Goal: Transaction & Acquisition: Purchase product/service

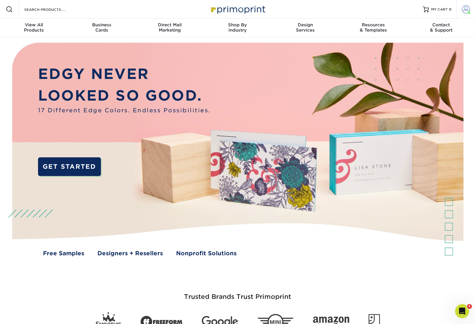
click at [466, 7] on span at bounding box center [466, 9] width 8 height 8
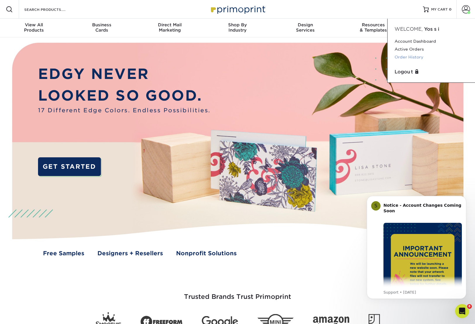
click at [410, 56] on link "Order History" at bounding box center [431, 57] width 73 height 8
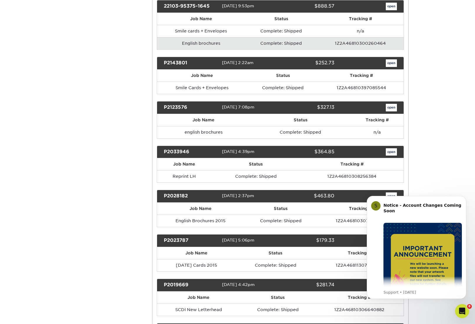
scroll to position [146, 0]
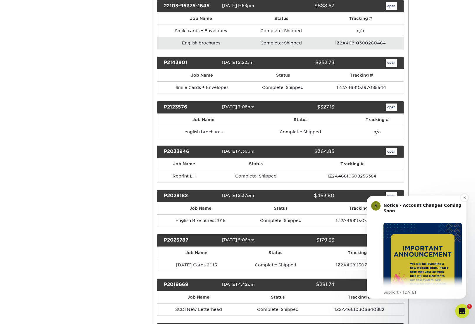
click at [426, 271] on img "Message content" at bounding box center [423, 262] width 78 height 78
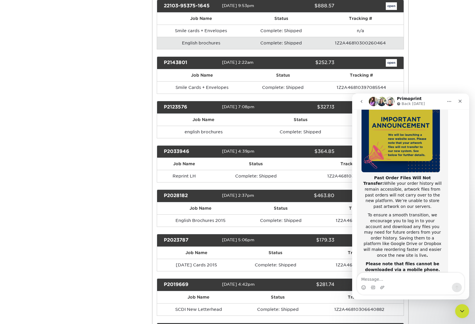
scroll to position [93, 0]
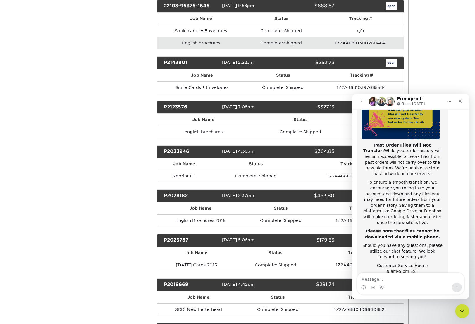
click at [127, 190] on div "Order History Account Overview Contact Information Change Password Address Book…" at bounding box center [237, 280] width 351 height 746
click at [460, 103] on icon "Close" at bounding box center [460, 101] width 5 height 5
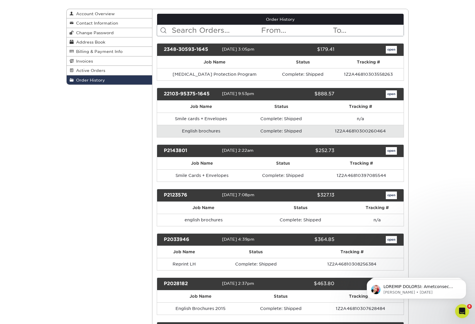
scroll to position [59, 0]
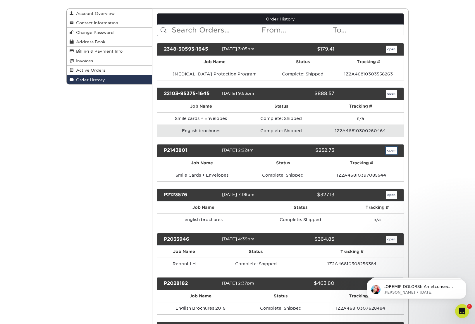
click at [393, 151] on link "open" at bounding box center [391, 151] width 11 height 8
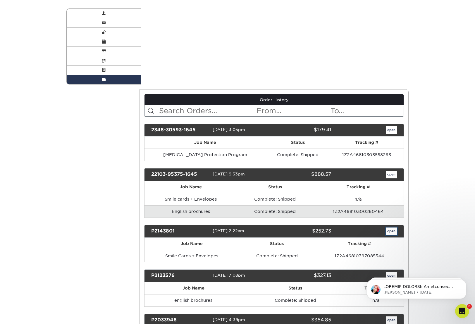
scroll to position [0, 0]
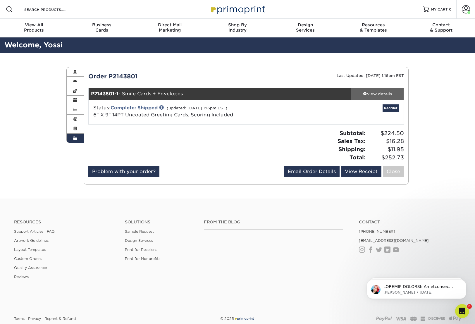
click at [365, 93] on span at bounding box center [365, 94] width 4 height 4
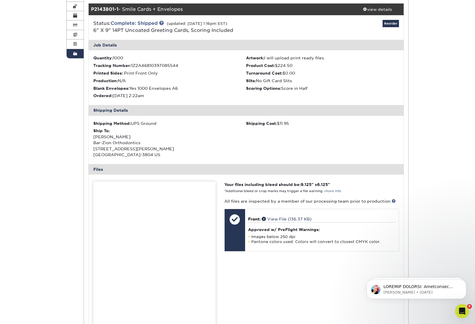
scroll to position [88, 0]
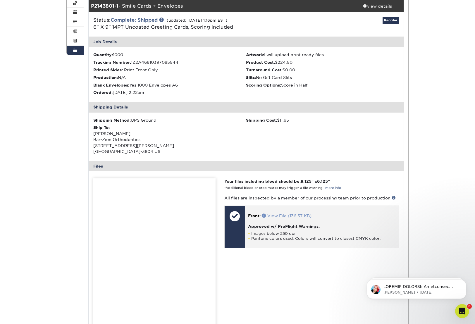
click at [286, 216] on link "View File (136.37 KB)" at bounding box center [287, 216] width 50 height 5
click at [277, 216] on link "View File (136.37 KB)" at bounding box center [287, 216] width 50 height 5
click at [274, 234] on li "Images below 250 dpi" at bounding box center [322, 233] width 148 height 5
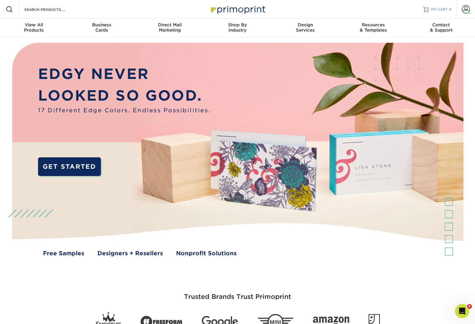
click at [437, 10] on span "MY CART" at bounding box center [439, 9] width 17 height 5
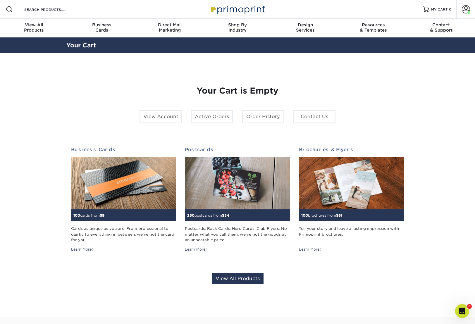
click at [262, 126] on div "View Account Active Orders Order History Contact Us" at bounding box center [237, 119] width 205 height 18
click at [261, 118] on link "Order History" at bounding box center [263, 116] width 42 height 13
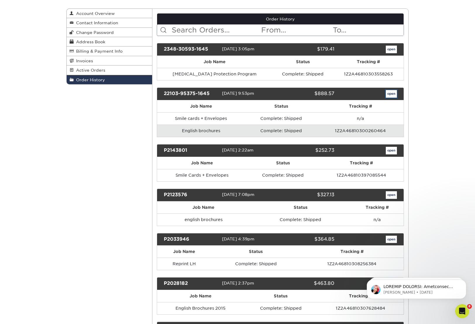
click at [388, 96] on link "open" at bounding box center [391, 94] width 11 height 8
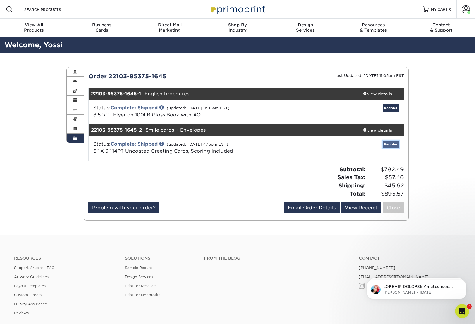
click at [389, 147] on link "Reorder" at bounding box center [391, 144] width 16 height 7
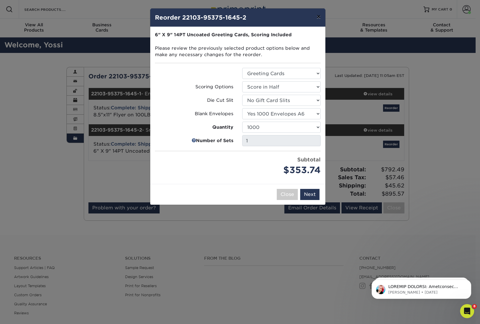
click at [318, 16] on button "×" at bounding box center [318, 16] width 13 height 16
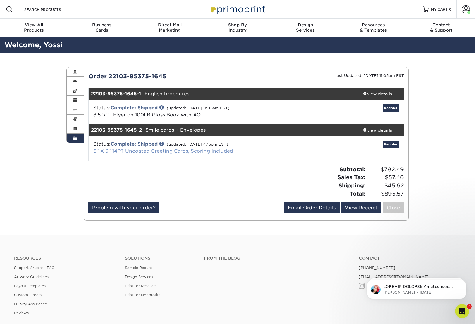
click at [194, 151] on link "6" X 9" 14PT Uncoated Greeting Cards, Scoring Included" at bounding box center [163, 151] width 140 height 6
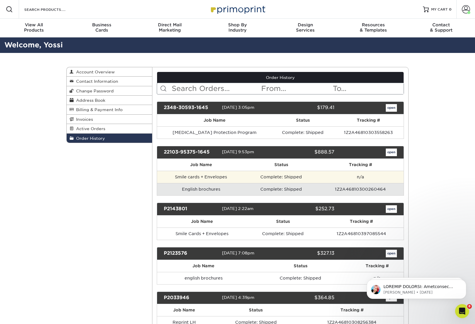
click at [268, 177] on td "Complete: Shipped" at bounding box center [281, 177] width 72 height 12
click at [210, 177] on td "Smile cards + Envelopes" at bounding box center [201, 177] width 88 height 12
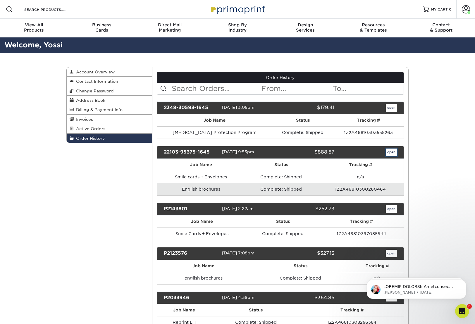
click at [392, 153] on link "open" at bounding box center [391, 153] width 11 height 8
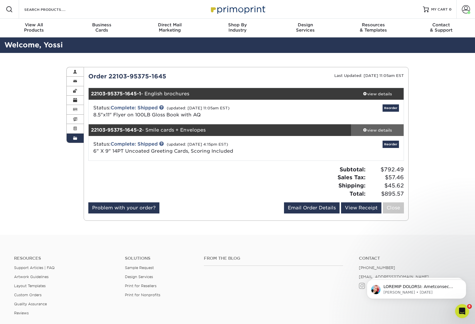
click at [365, 130] on span at bounding box center [365, 130] width 4 height 4
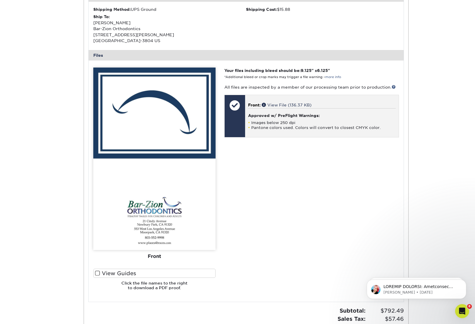
scroll to position [234, 0]
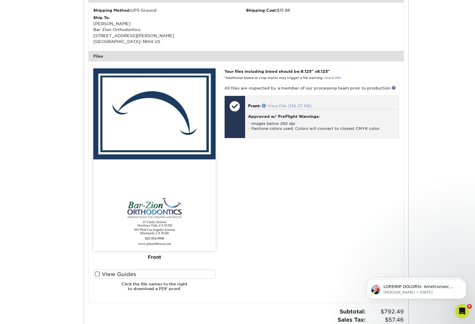
click at [273, 105] on link "View File (136.37 KB)" at bounding box center [287, 106] width 50 height 5
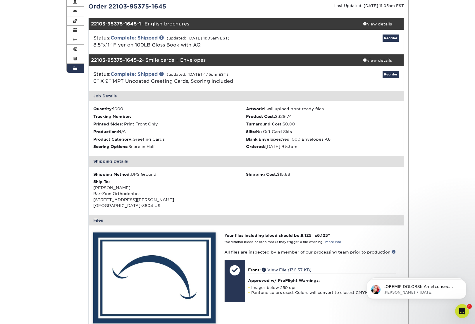
scroll to position [59, 0]
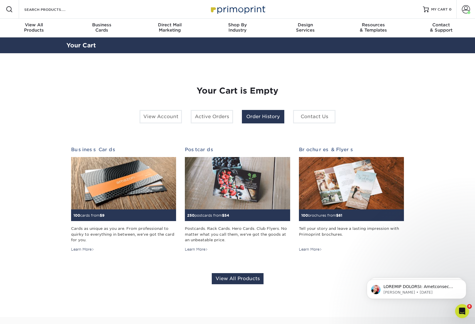
click at [259, 113] on link "Order History" at bounding box center [263, 116] width 42 height 13
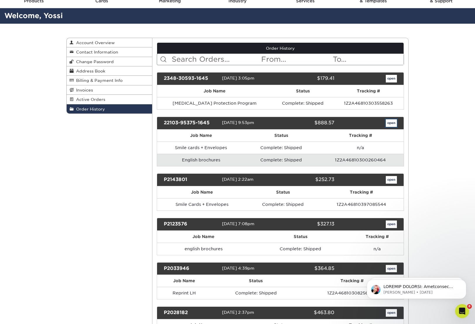
click at [392, 123] on link "open" at bounding box center [391, 123] width 11 height 8
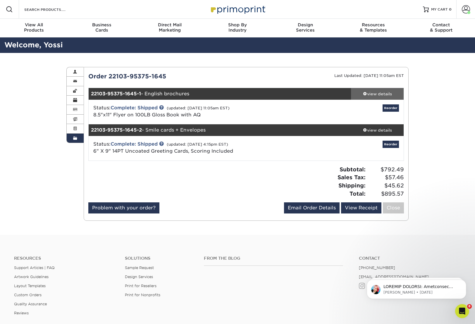
click at [369, 94] on div "view details" at bounding box center [377, 94] width 53 height 6
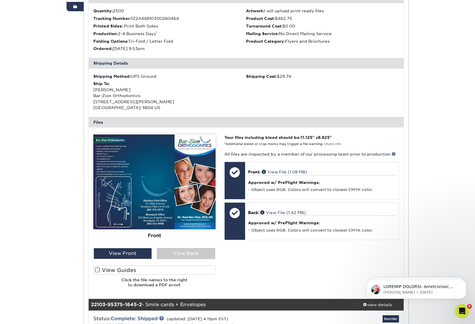
scroll to position [146, 0]
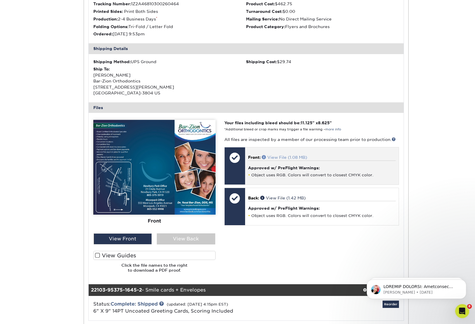
click at [284, 157] on link "View File (1.08 MB)" at bounding box center [284, 157] width 45 height 5
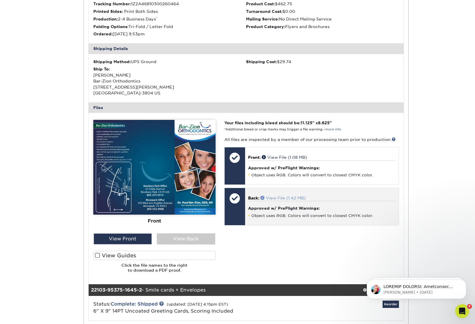
click at [286, 199] on link "View File (1.42 MB)" at bounding box center [282, 198] width 45 height 5
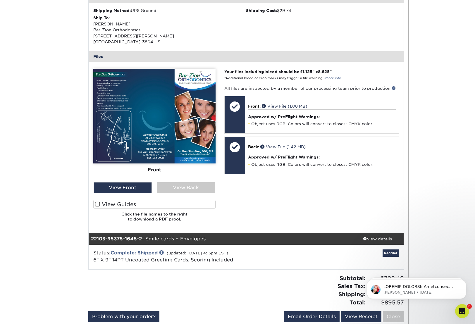
scroll to position [234, 0]
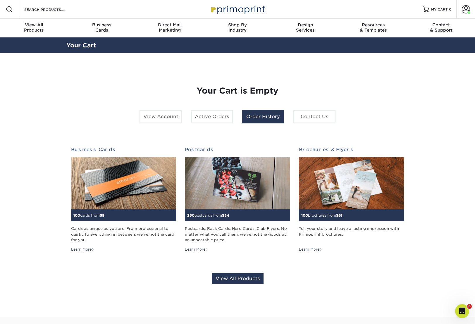
click at [261, 120] on link "Order History" at bounding box center [263, 116] width 42 height 13
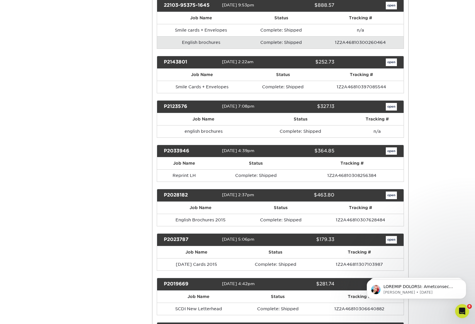
scroll to position [146, 0]
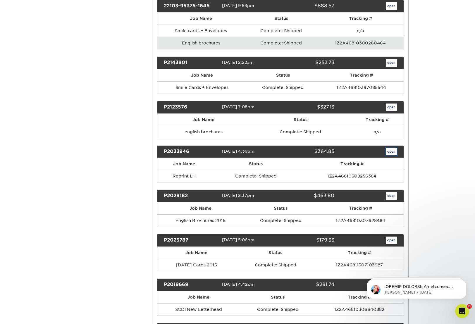
click at [396, 151] on link "open" at bounding box center [391, 152] width 11 height 8
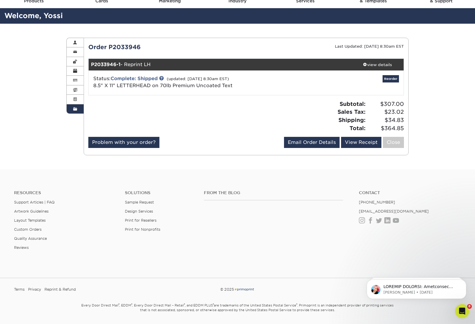
scroll to position [0, 0]
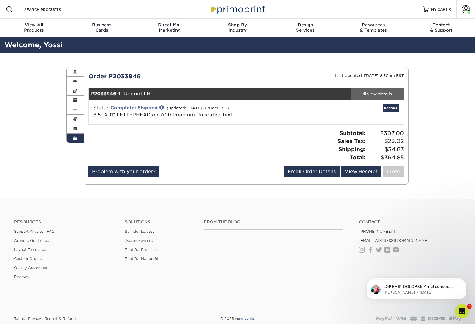
click at [366, 90] on link "view details" at bounding box center [377, 94] width 53 height 12
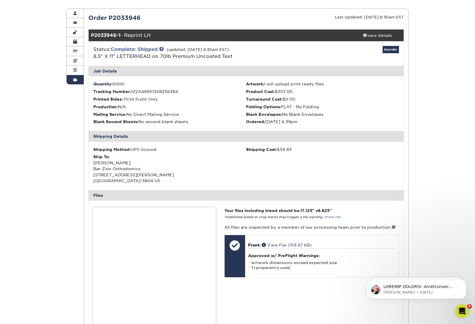
scroll to position [88, 0]
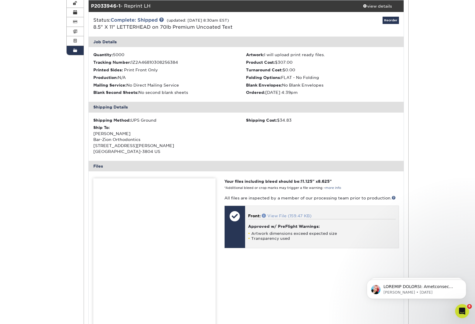
click at [289, 216] on link "View File (159.47 KB)" at bounding box center [287, 216] width 50 height 5
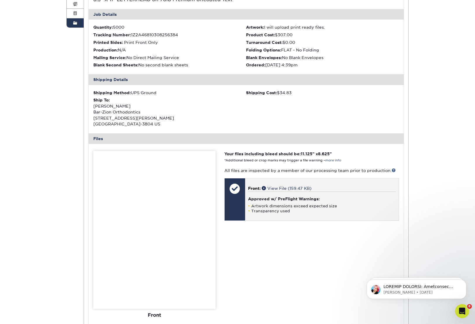
scroll to position [117, 0]
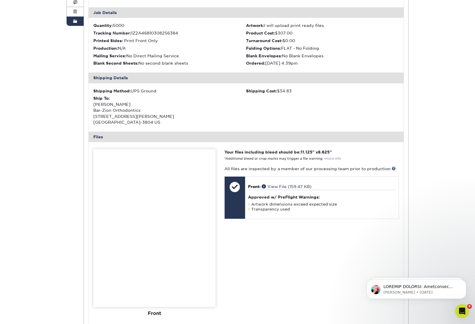
click at [329, 159] on link "more info" at bounding box center [333, 159] width 16 height 4
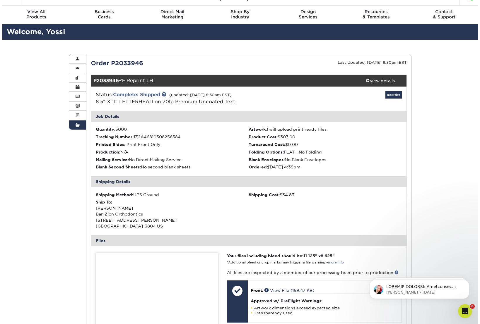
scroll to position [29, 0]
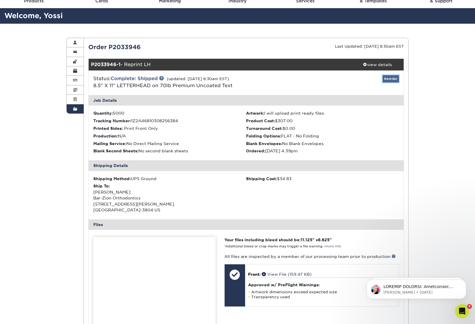
click at [391, 80] on link "Reorder" at bounding box center [391, 78] width 16 height 7
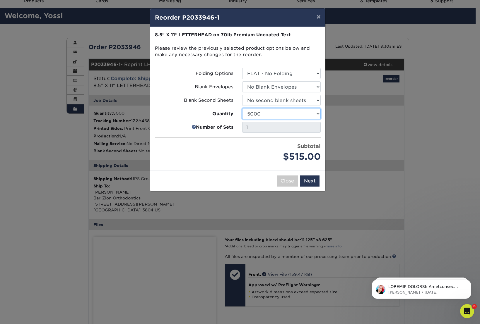
click at [316, 114] on select "250 500 1000 2500 5000 10000 15000 20000 25000" at bounding box center [281, 113] width 78 height 11
select select "02d8d163-ee8f-41cc-acce-9863ad0deb38"
click at [242, 108] on select "250 500 1000 2500 5000 10000 15000 20000 25000" at bounding box center [281, 113] width 78 height 11
